Goal: Find contact information: Find contact information

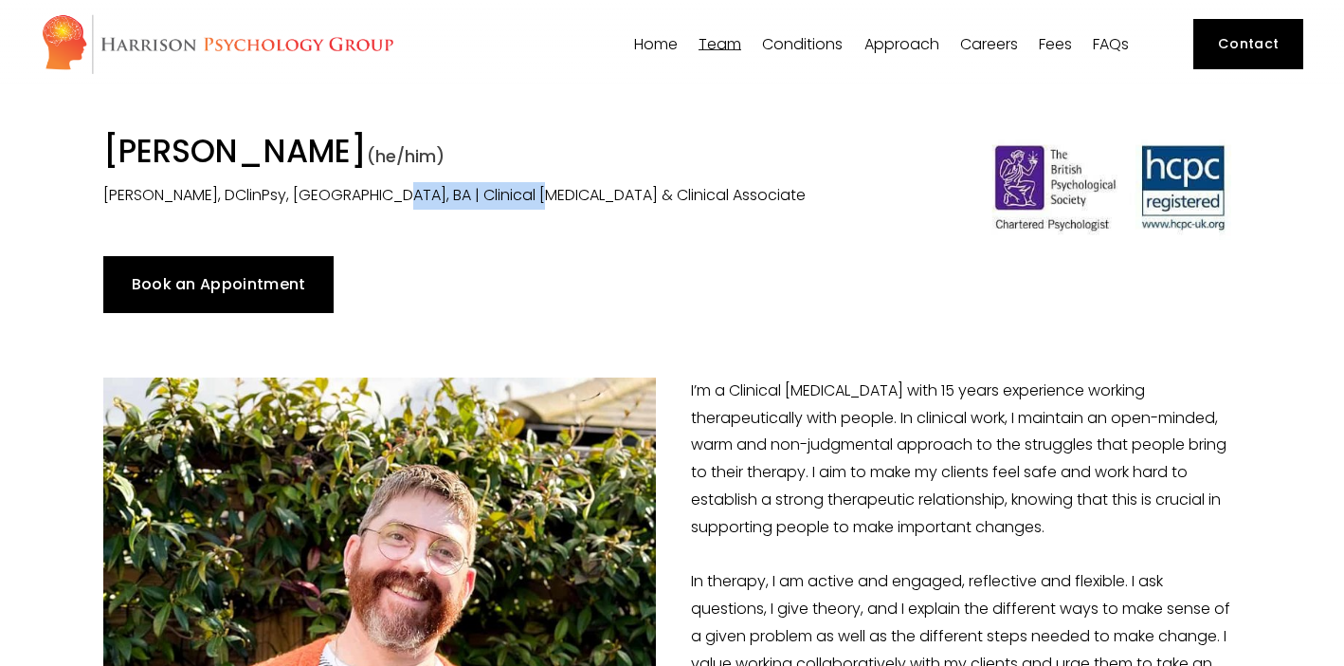
drag, startPoint x: 524, startPoint y: 200, endPoint x: 375, endPoint y: 193, distance: 149.0
click at [375, 193] on p "[PERSON_NAME], DClinPsy, [GEOGRAPHIC_DATA], BA | Clinical [MEDICAL_DATA] & Clin…" at bounding box center [525, 195] width 845 height 27
copy p "Clinical [MEDICAL_DATA]"
click at [1190, 193] on div at bounding box center [1110, 186] width 260 height 106
drag, startPoint x: 732, startPoint y: 386, endPoint x: 886, endPoint y: 393, distance: 154.7
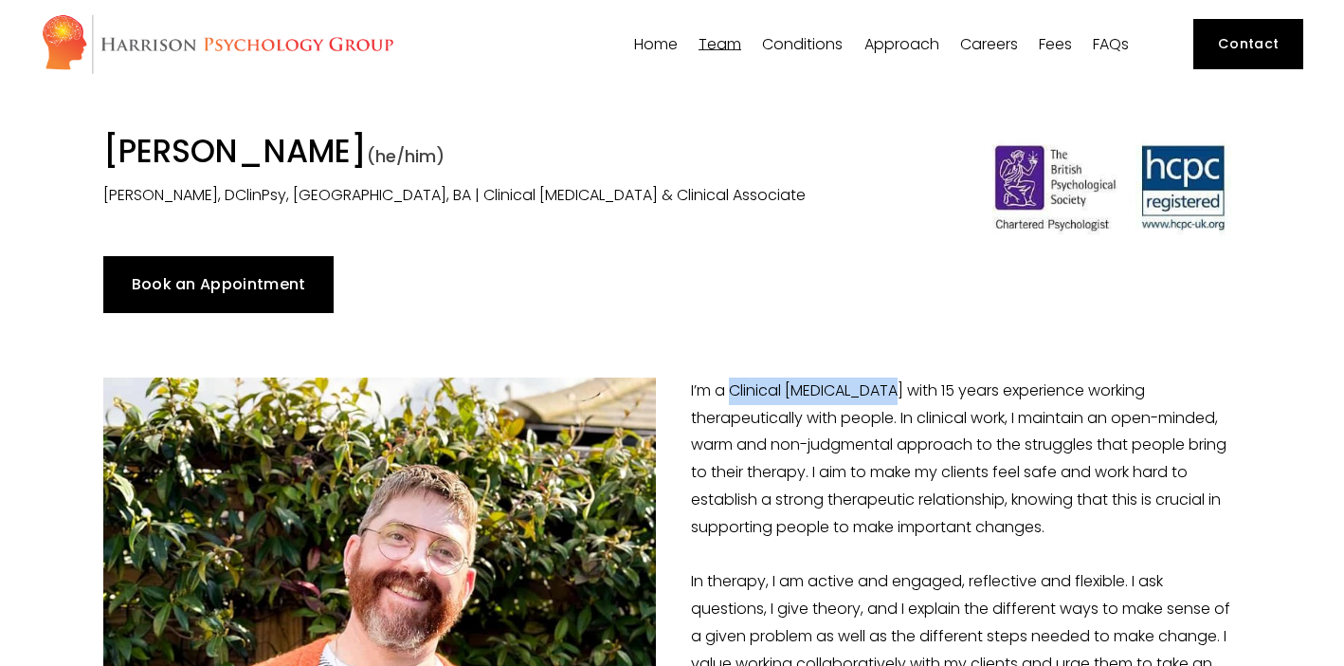
copy p "Clinical [MEDICAL_DATA]"
drag, startPoint x: 388, startPoint y: 150, endPoint x: 97, endPoint y: 152, distance: 291.0
click at [97, 152] on div "[PERSON_NAME] (he/him) [PERSON_NAME], DClinPsy, [GEOGRAPHIC_DATA], BA | Clinica…" at bounding box center [525, 171] width 877 height 77
copy h1 "[PERSON_NAME]"
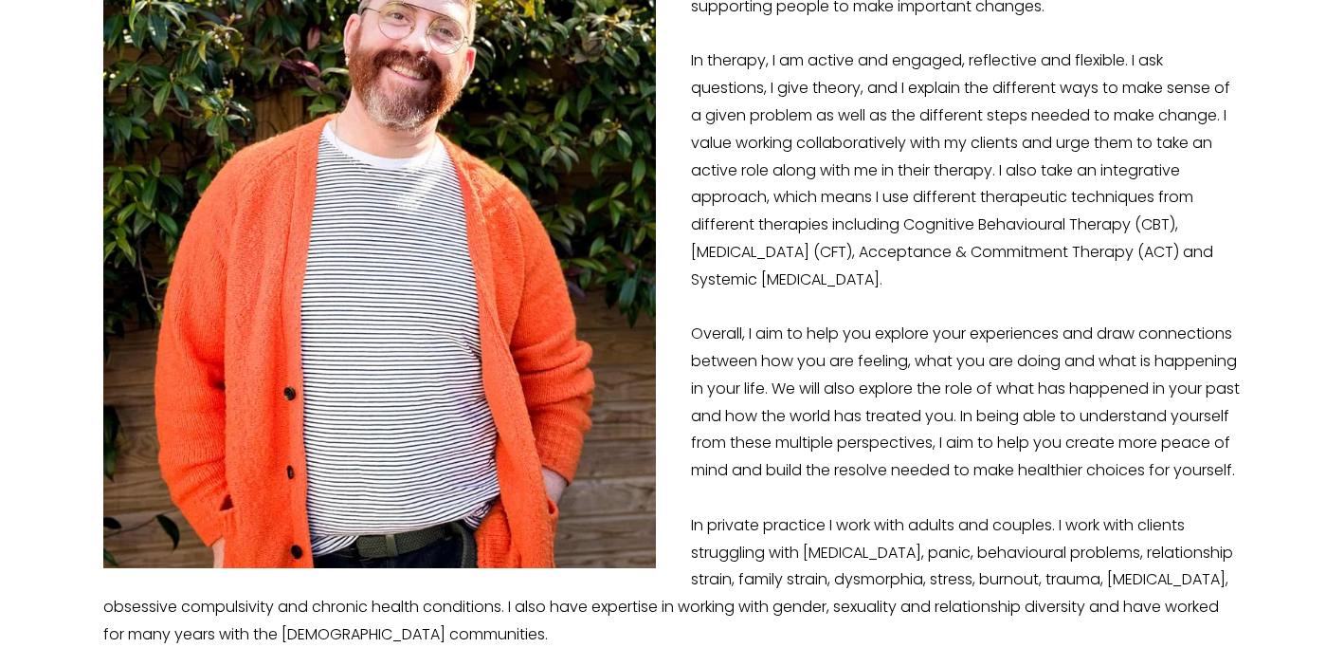
scroll to position [138, 0]
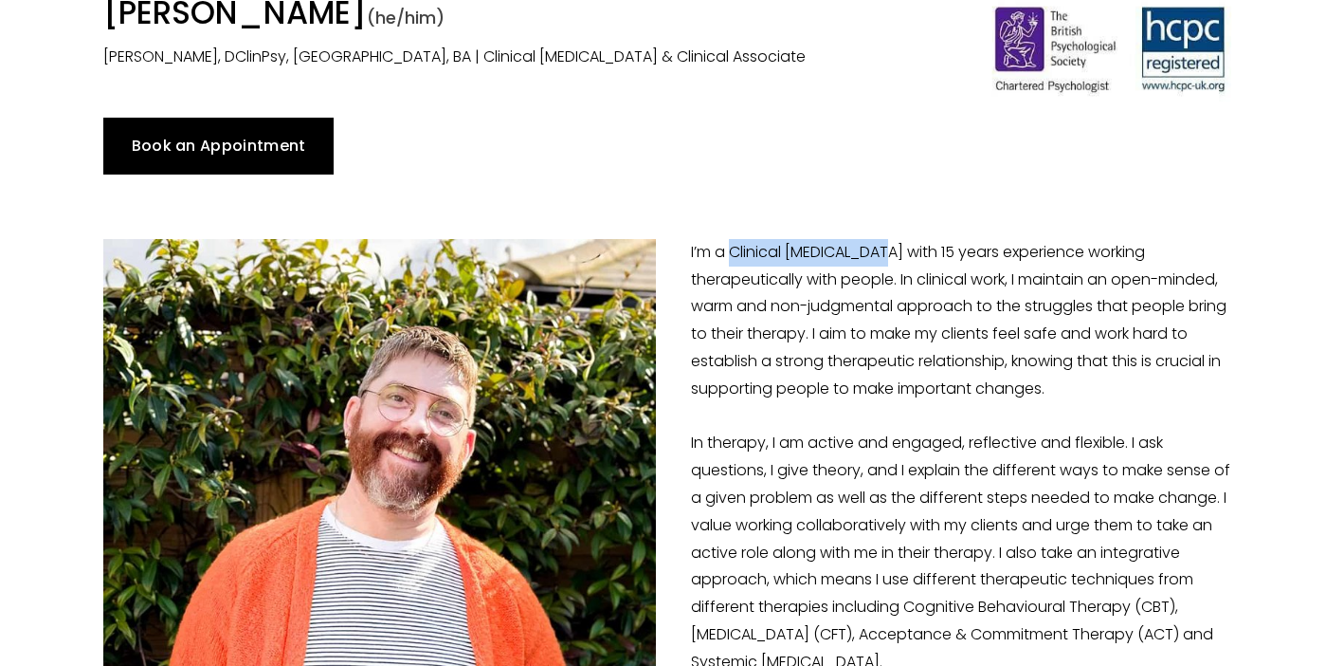
drag, startPoint x: 884, startPoint y: 252, endPoint x: 731, endPoint y: 256, distance: 152.7
copy p "Clinical [MEDICAL_DATA]"
click at [337, 14] on h1 "[PERSON_NAME] (he/him)" at bounding box center [525, 16] width 845 height 44
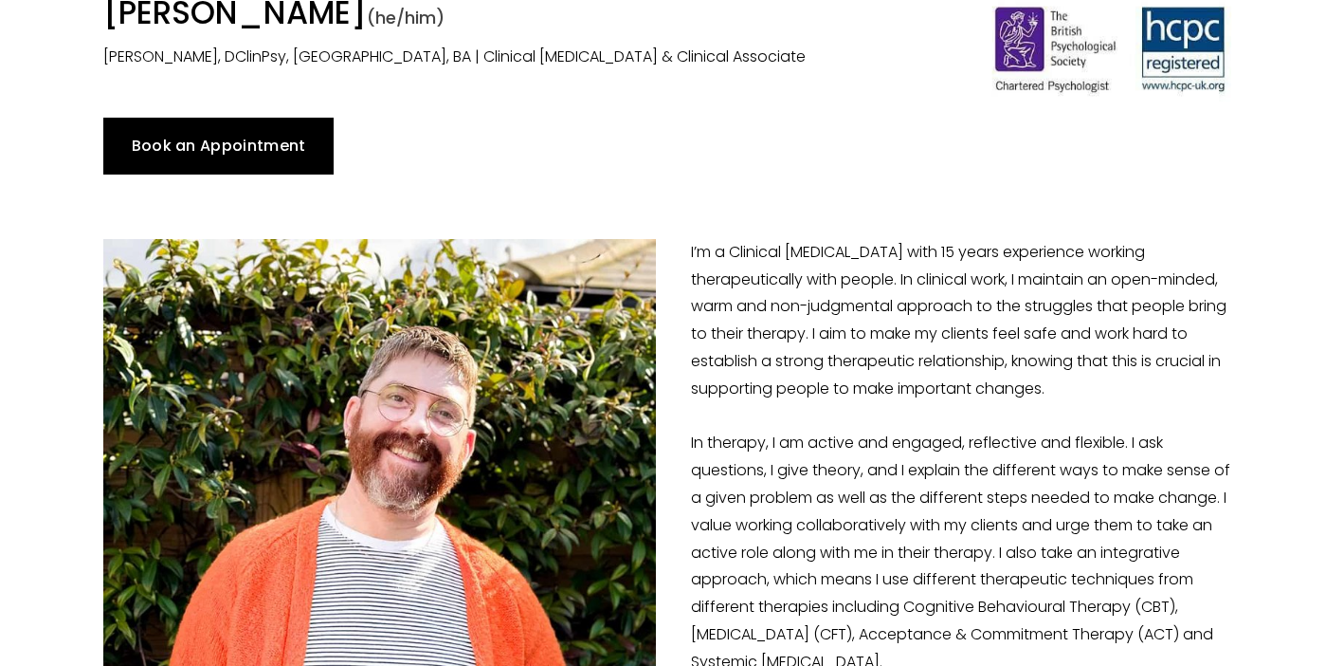
copy h1 "Burden"
